Goal: Check status

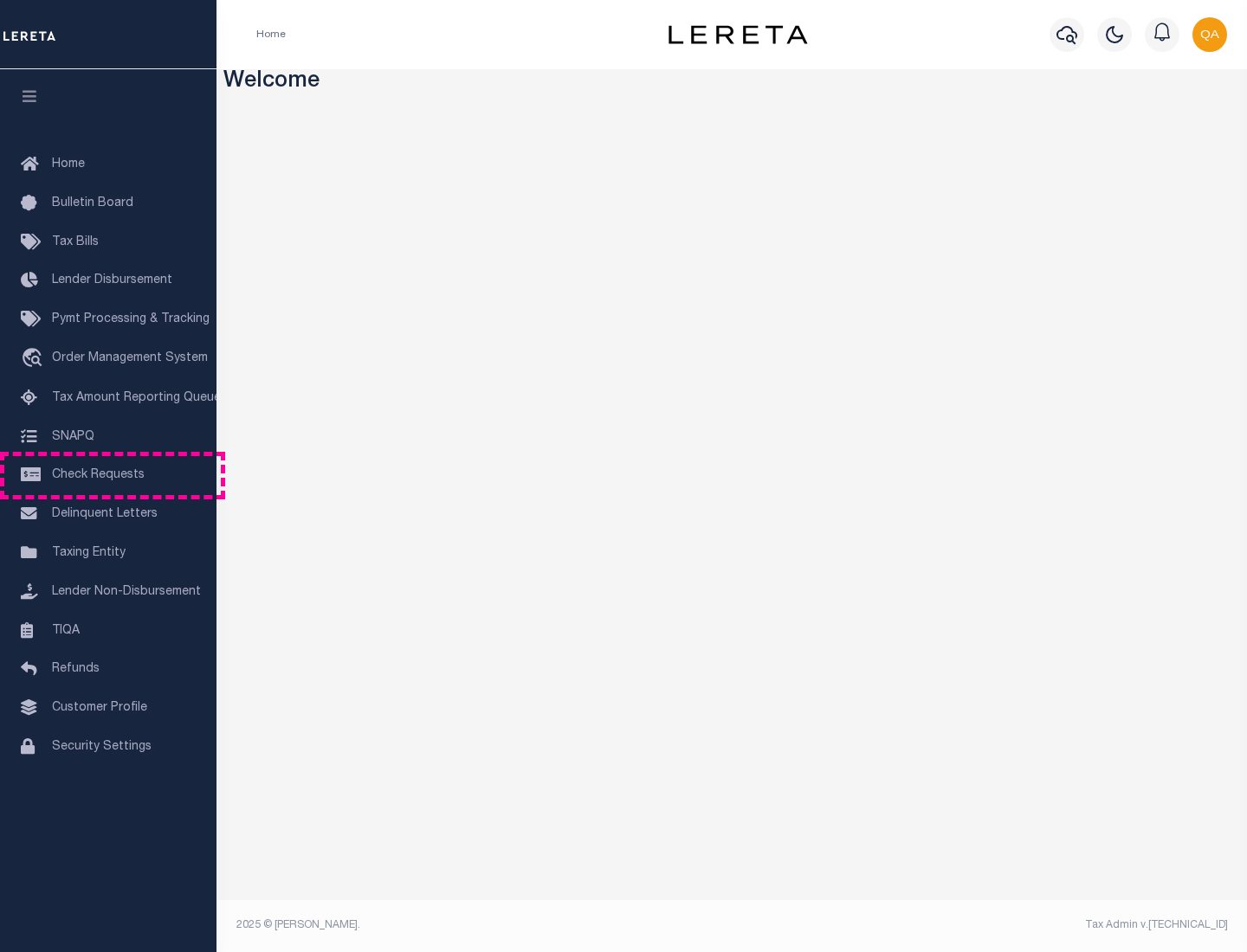
click at [108, 476] on span "Check Requests" at bounding box center [98, 475] width 92 height 12
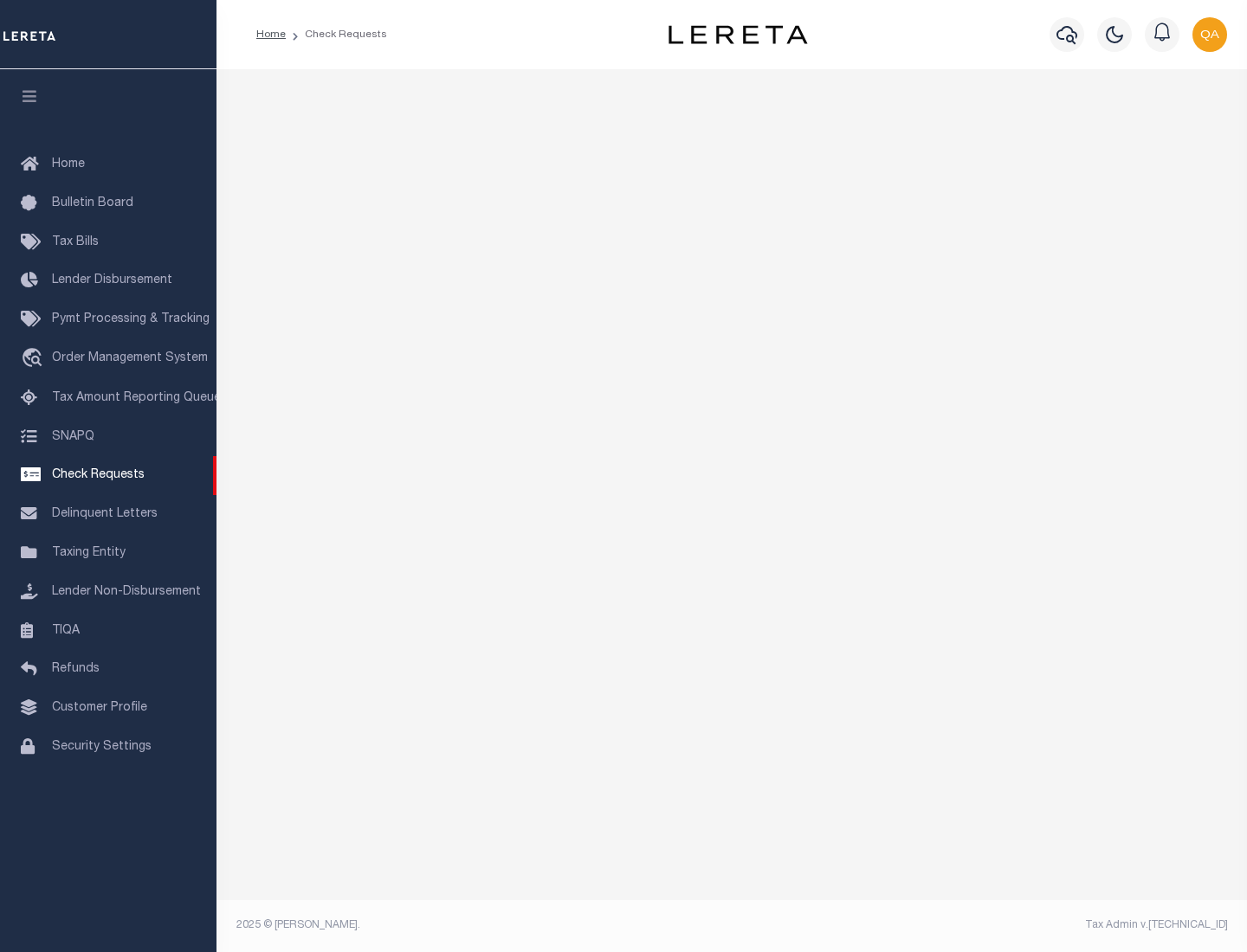
select select "50"
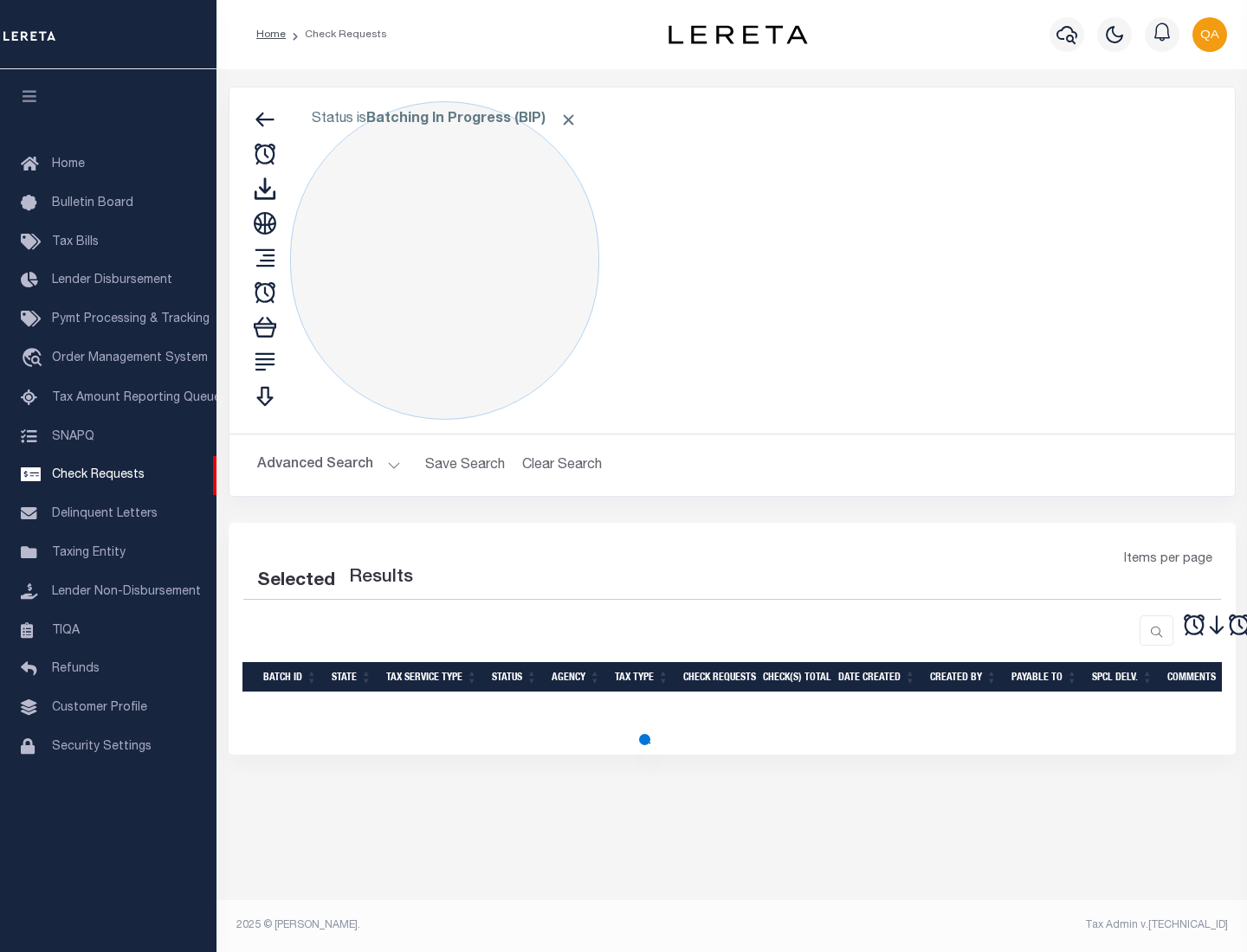
select select "50"
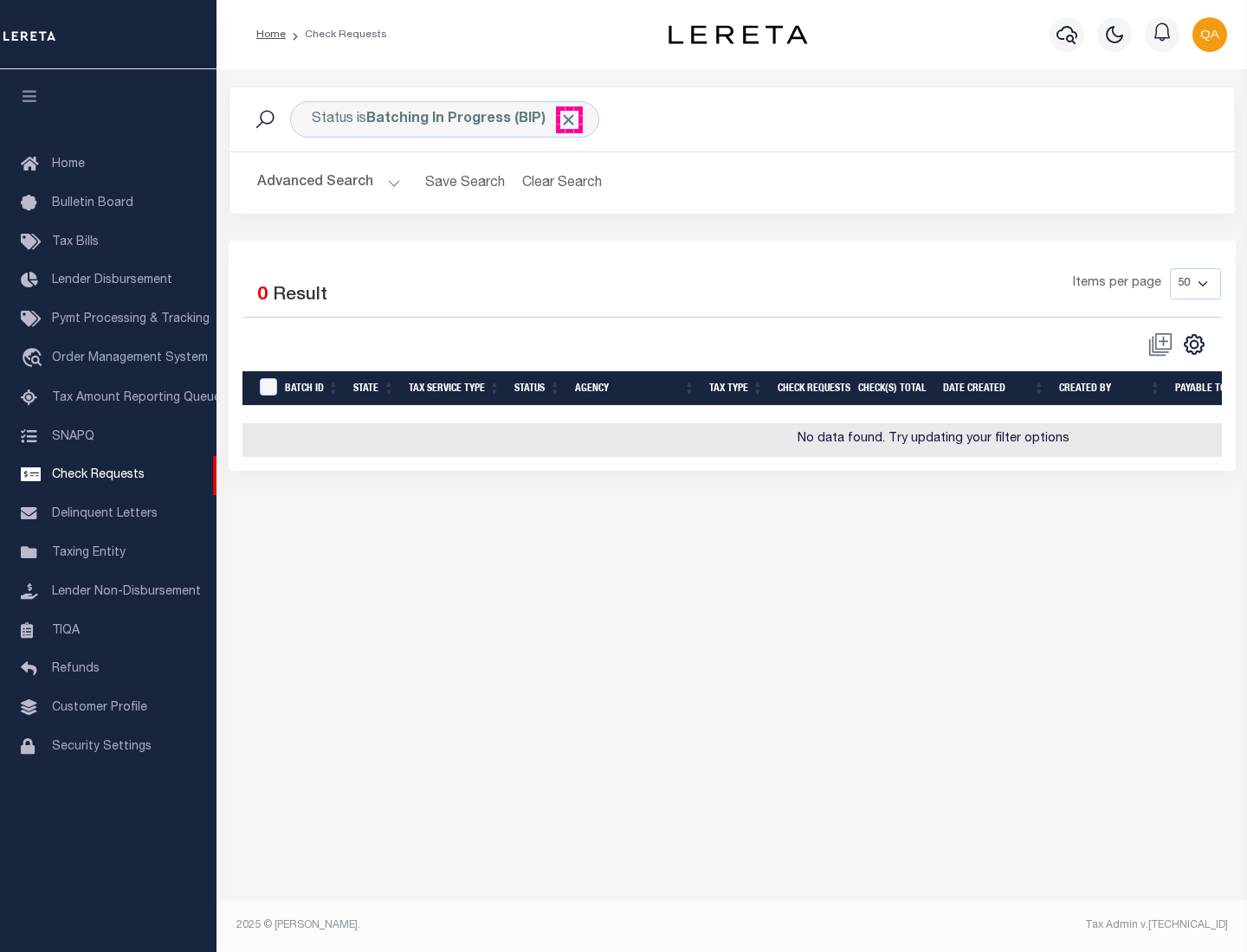
click at [569, 120] on span "Click to Remove" at bounding box center [568, 120] width 18 height 18
